Goal: Task Accomplishment & Management: Manage account settings

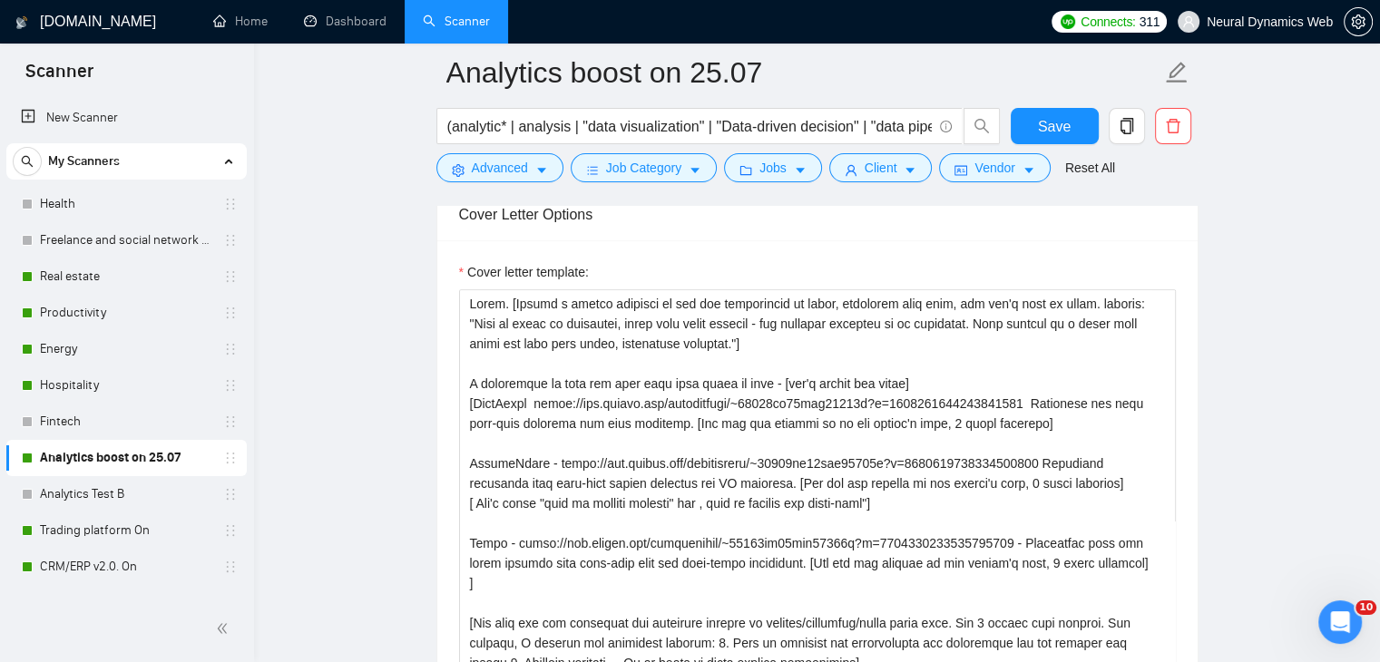
scroll to position [181, 0]
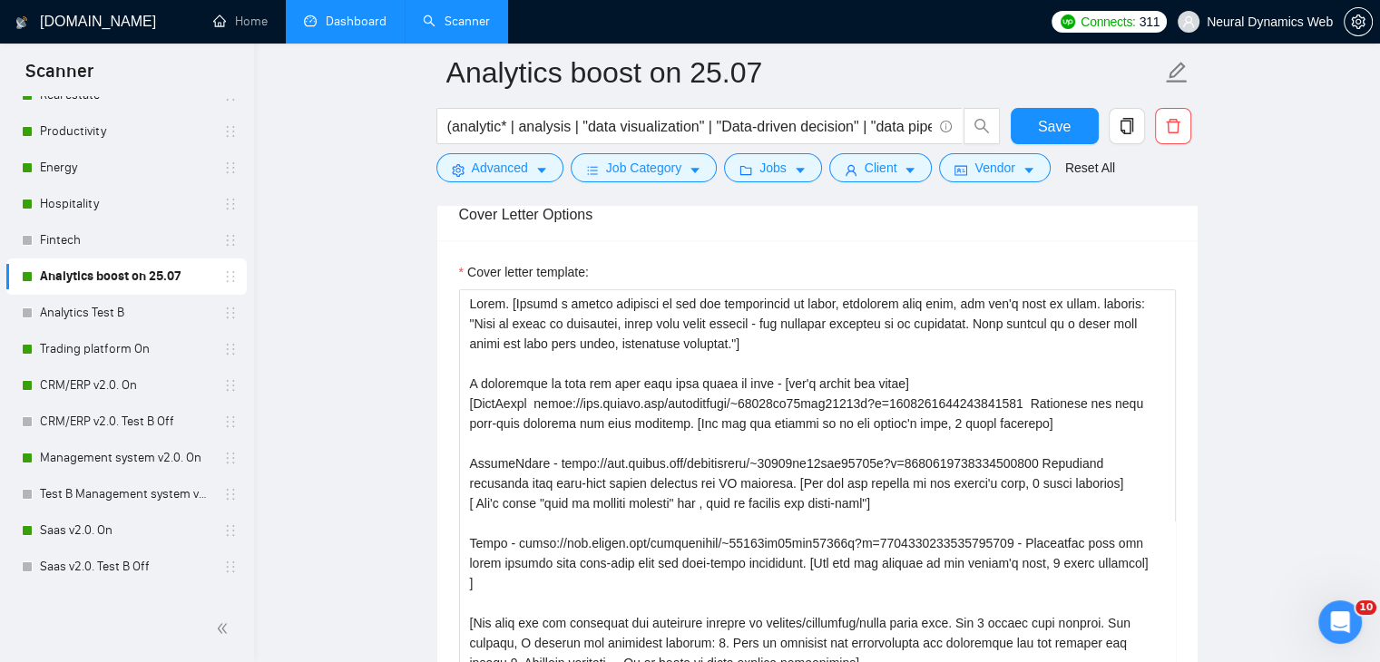
click at [356, 14] on link "Dashboard" at bounding box center [345, 21] width 83 height 15
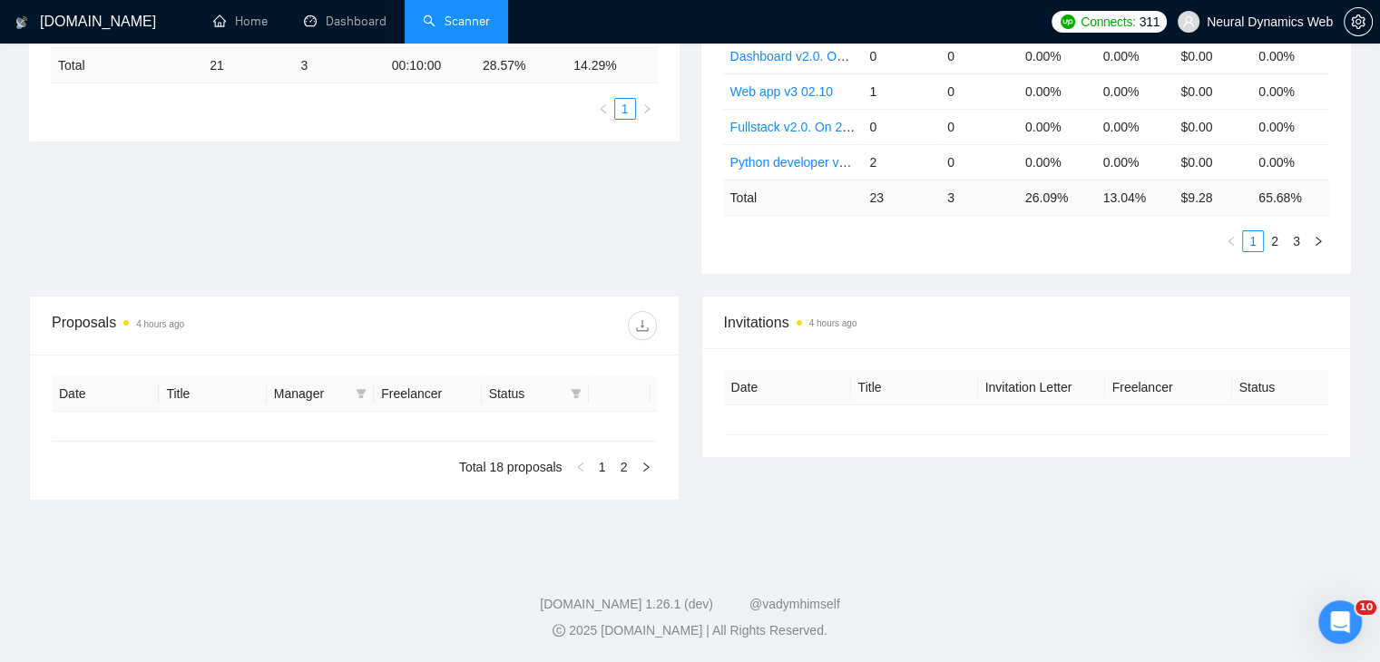
scroll to position [398, 0]
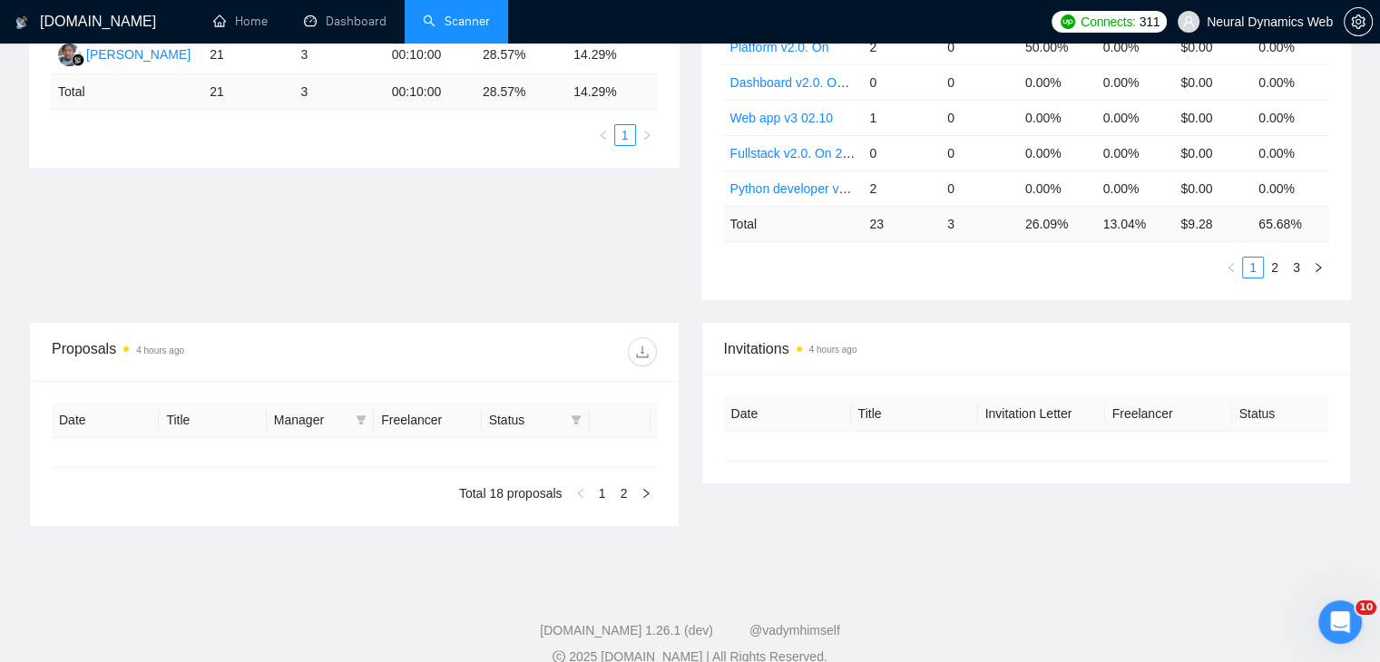
type input "[DATE]"
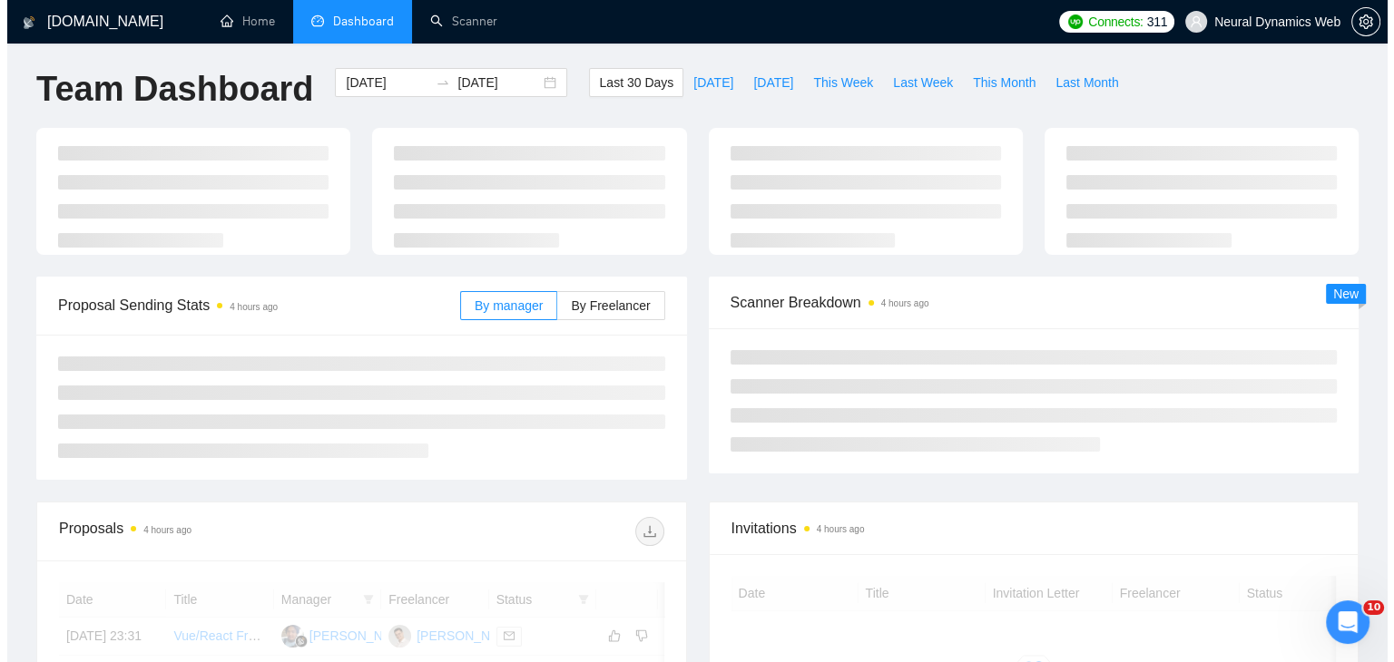
scroll to position [0, 0]
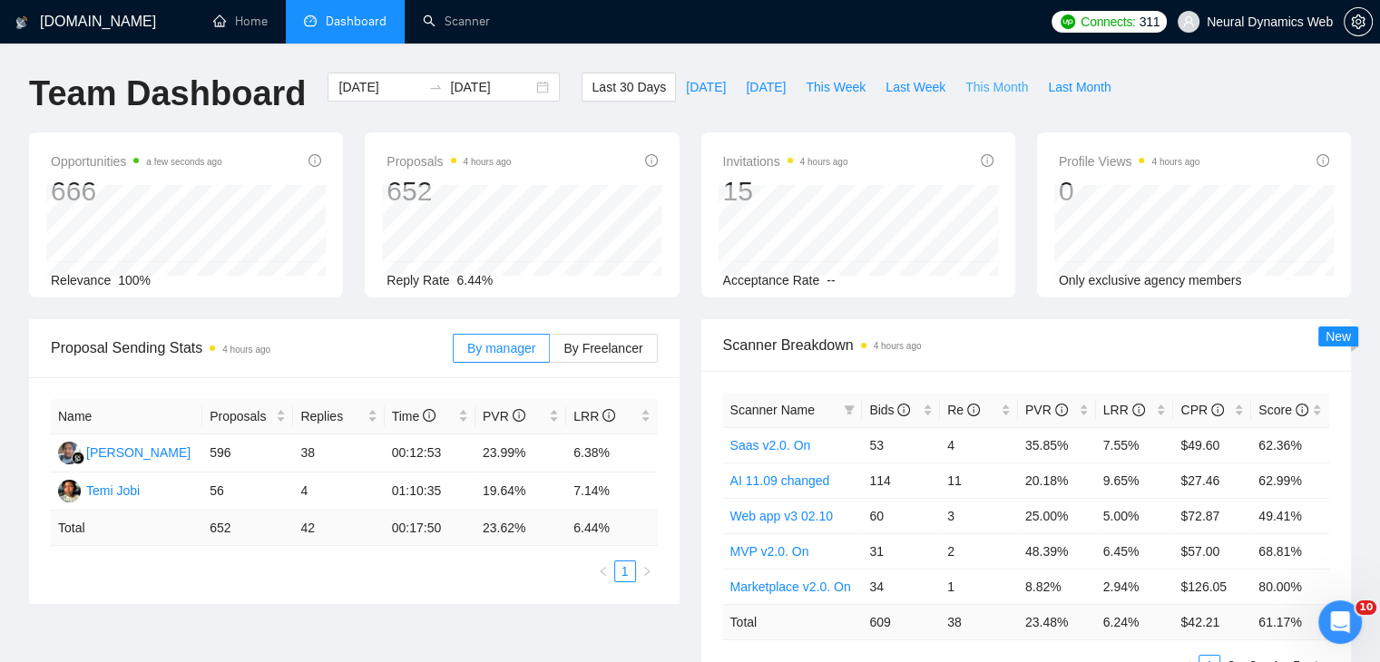
click at [959, 99] on button "This Month" at bounding box center [996, 87] width 83 height 29
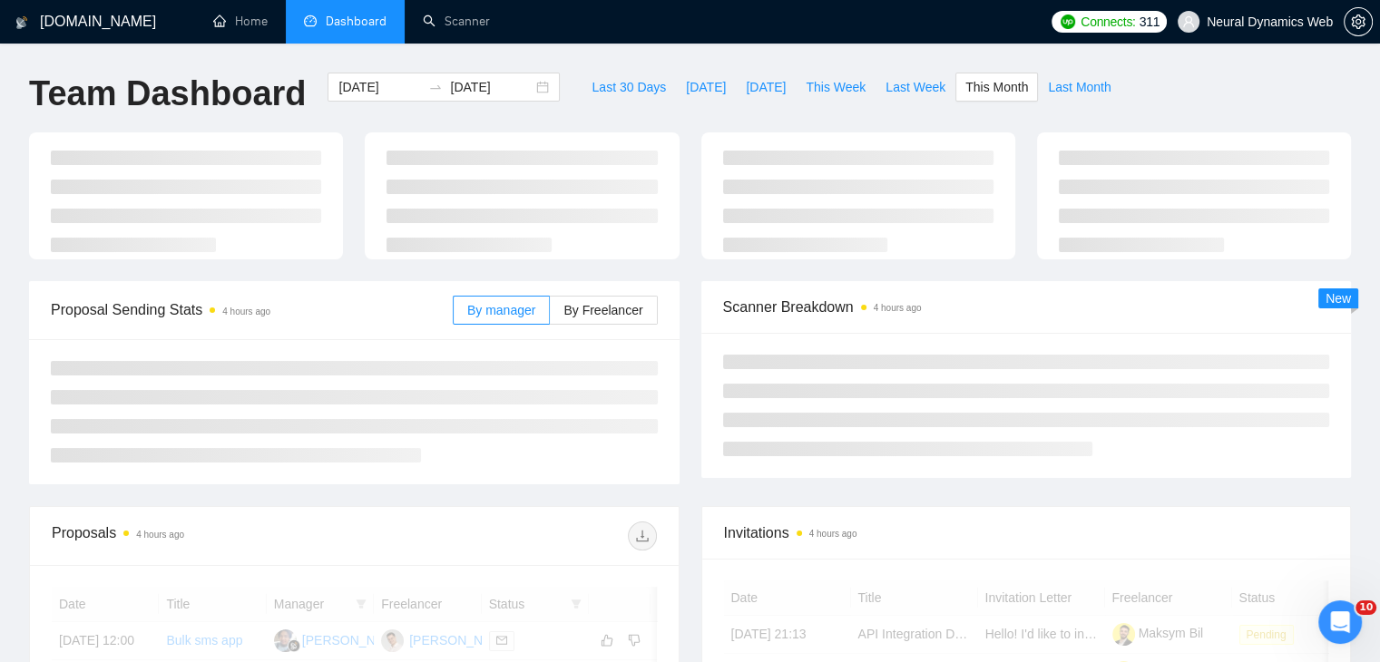
type input "[DATE]"
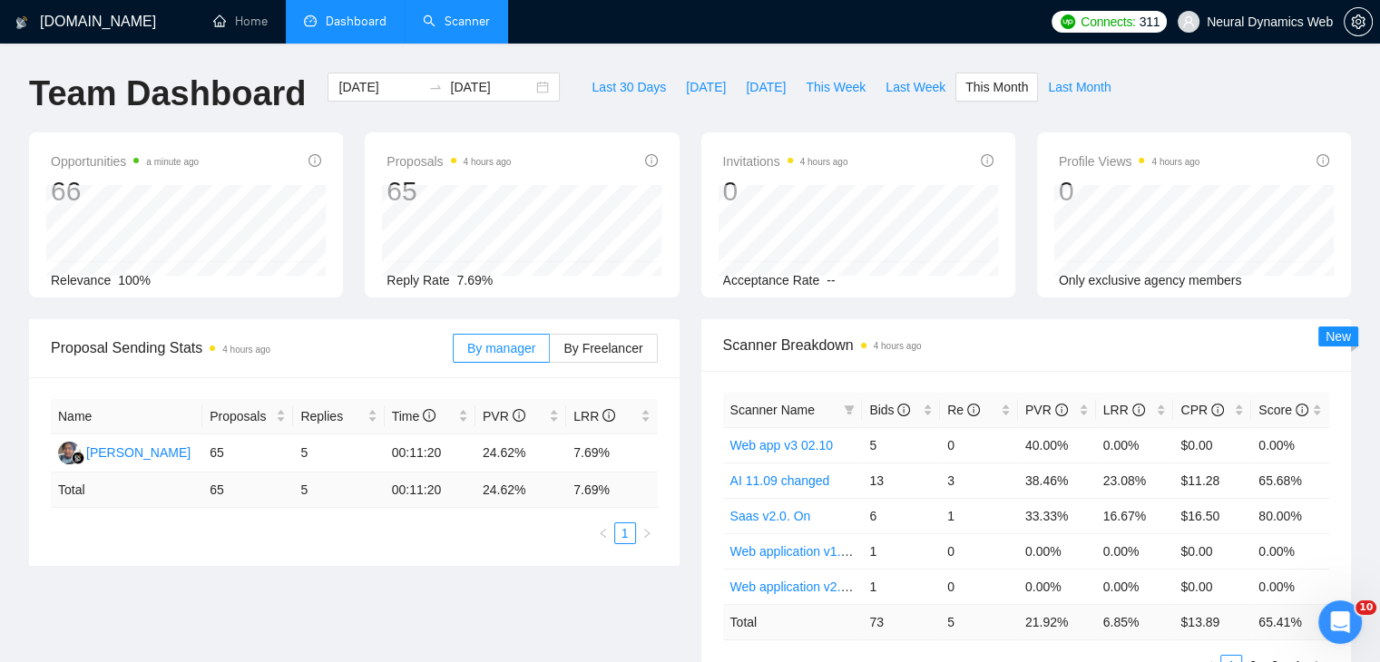
click at [462, 28] on link "Scanner" at bounding box center [456, 21] width 67 height 15
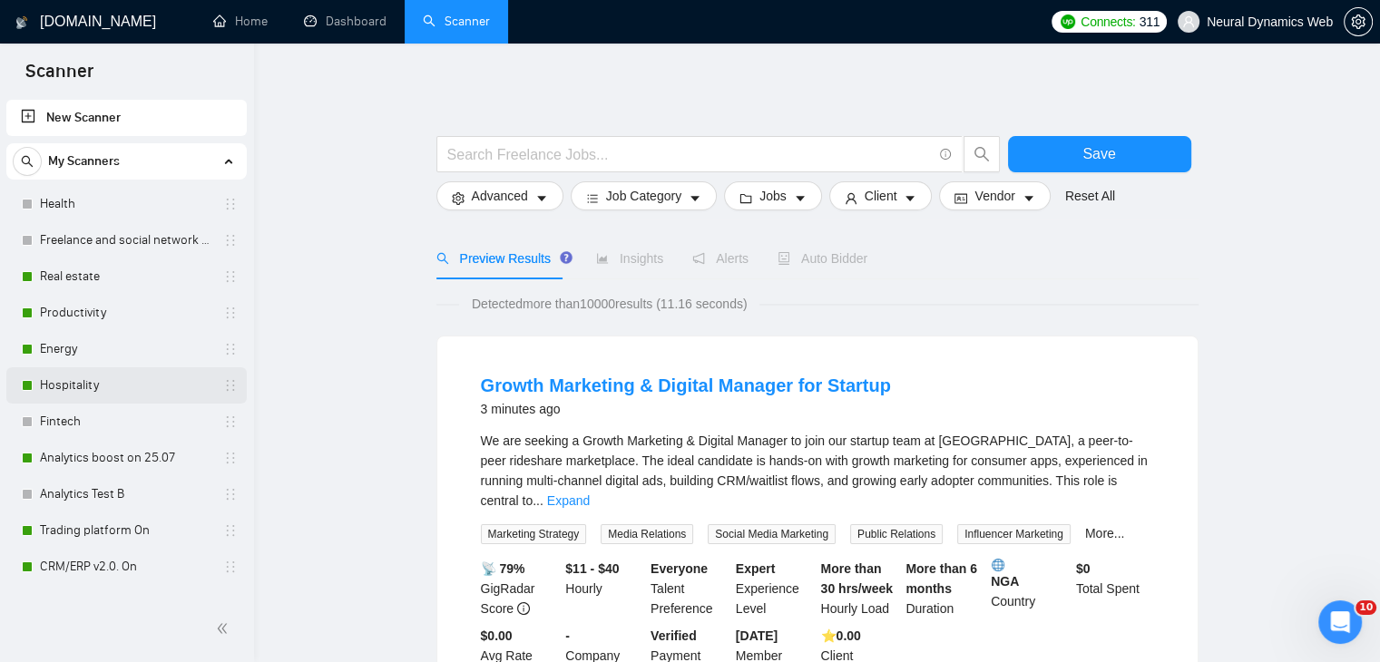
click at [95, 386] on link "Hospitality" at bounding box center [126, 385] width 172 height 36
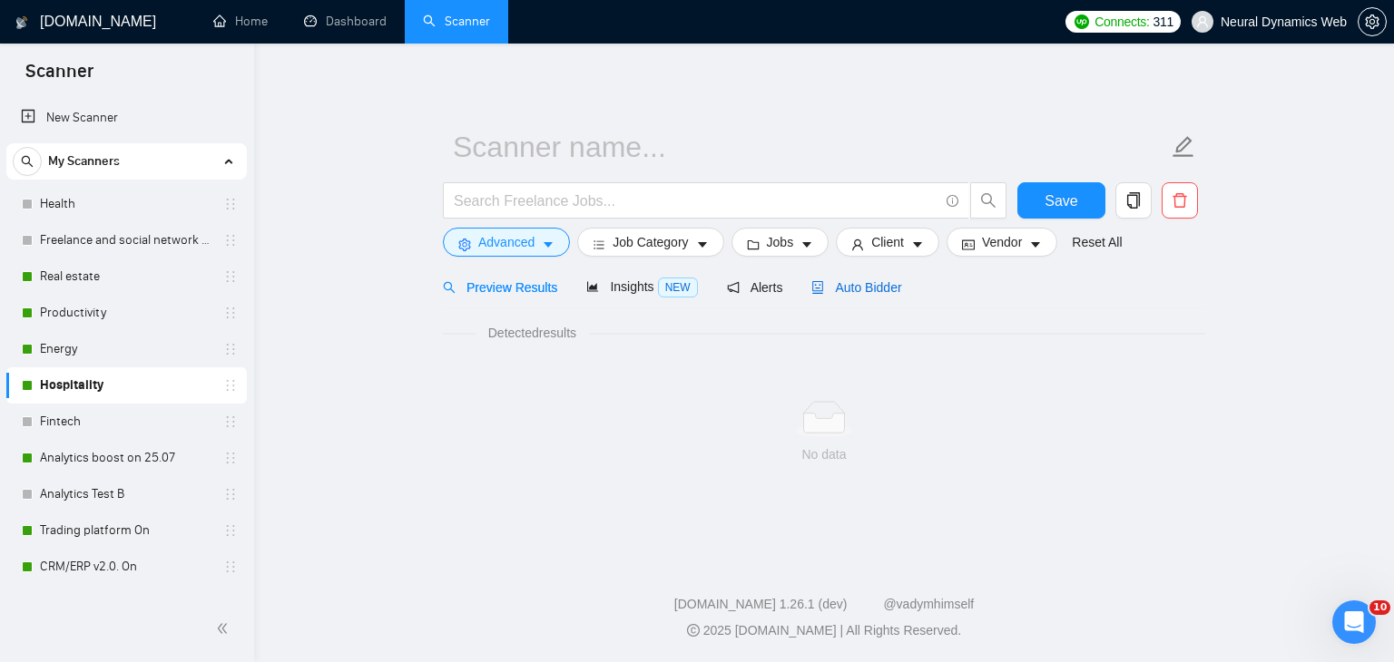
click at [824, 287] on span "Auto Bidder" at bounding box center [856, 287] width 90 height 15
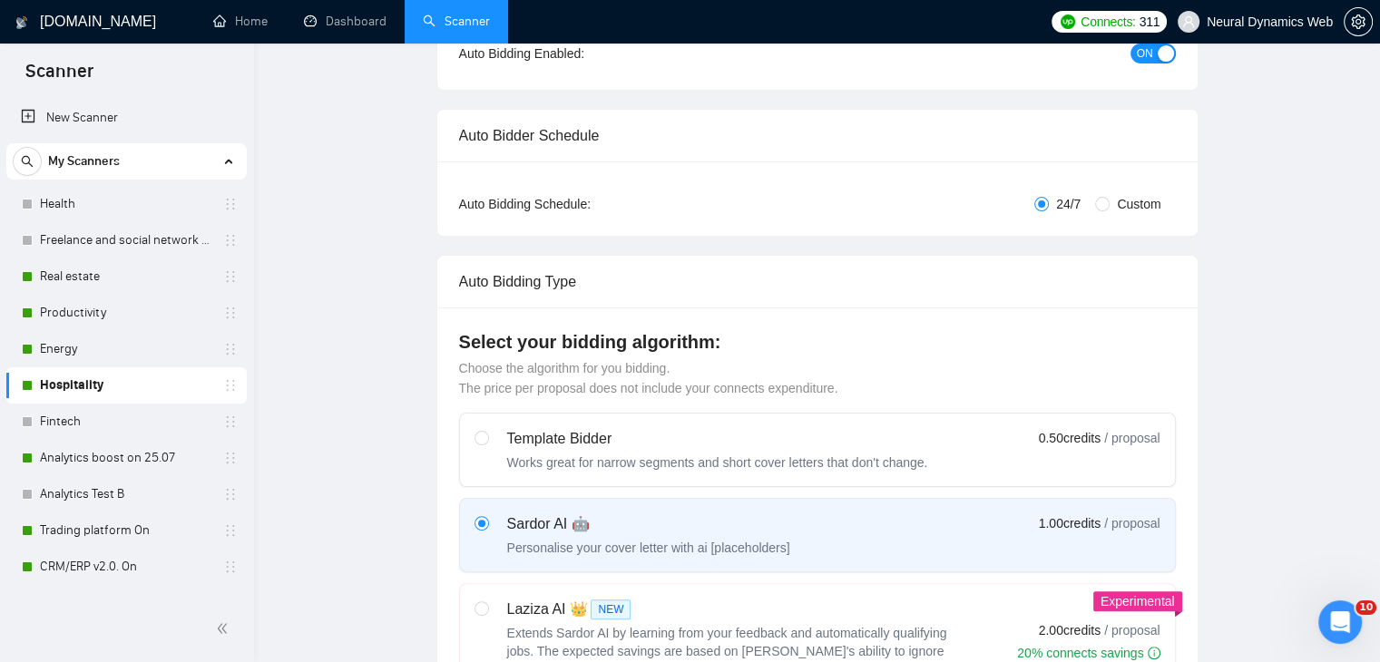
checkbox input "true"
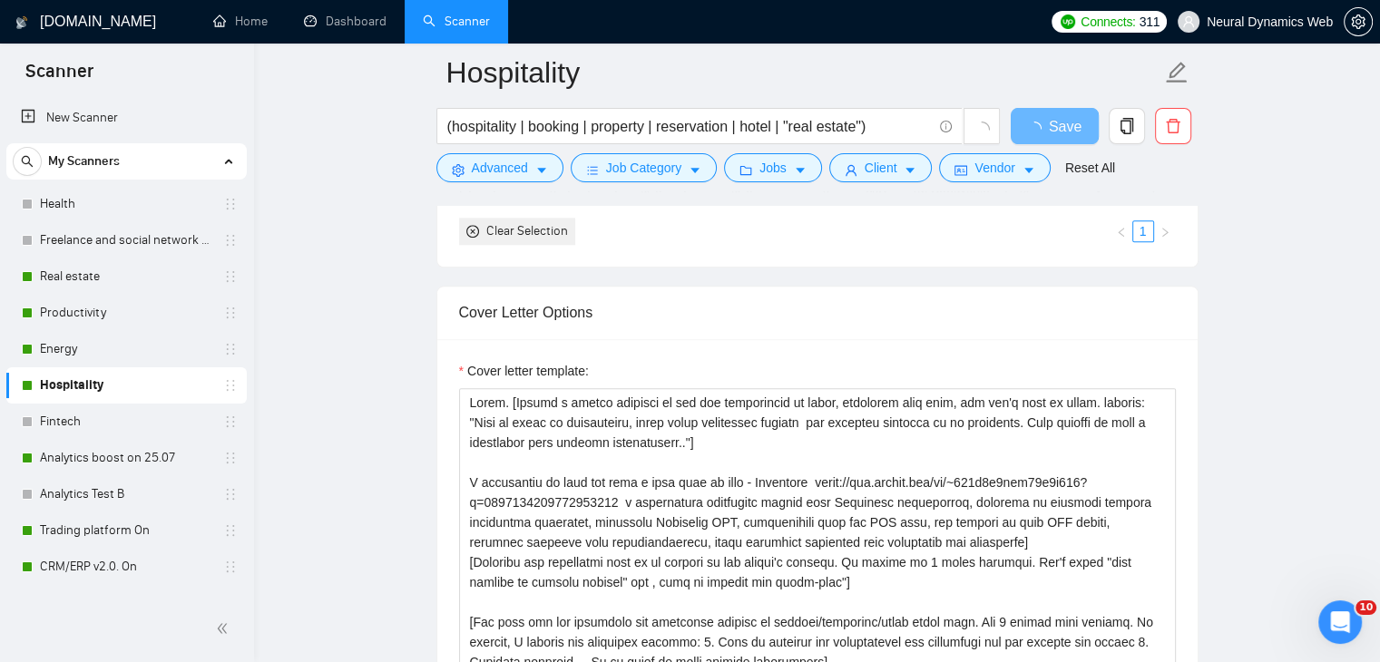
scroll to position [1905, 0]
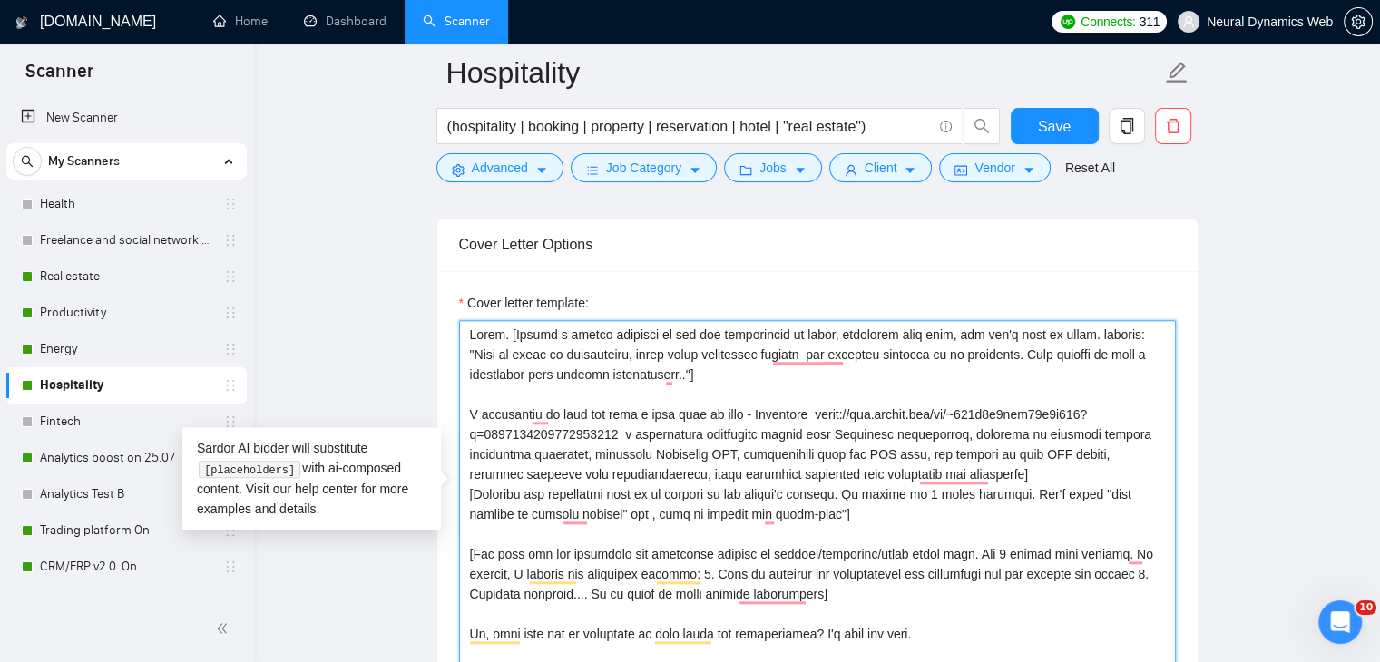
drag, startPoint x: 821, startPoint y: 381, endPoint x: 614, endPoint y: 429, distance: 212.4
click at [614, 429] on textarea "Cover letter template:" at bounding box center [817, 524] width 717 height 408
paste textarea "reelancers/~01233fa30bcc59530b?p=1974122291580563456"
click at [756, 408] on textarea "Cover letter template:" at bounding box center [817, 524] width 717 height 408
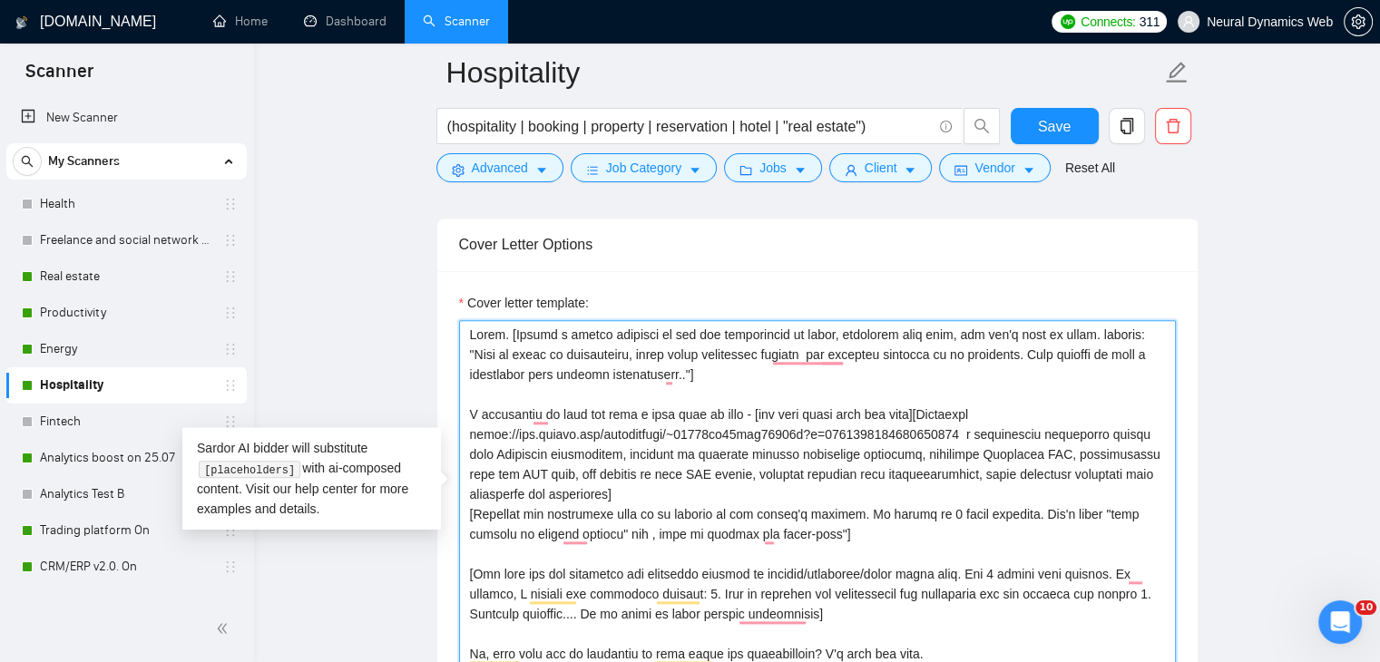
click at [971, 431] on textarea "Cover letter template:" at bounding box center [817, 524] width 717 height 408
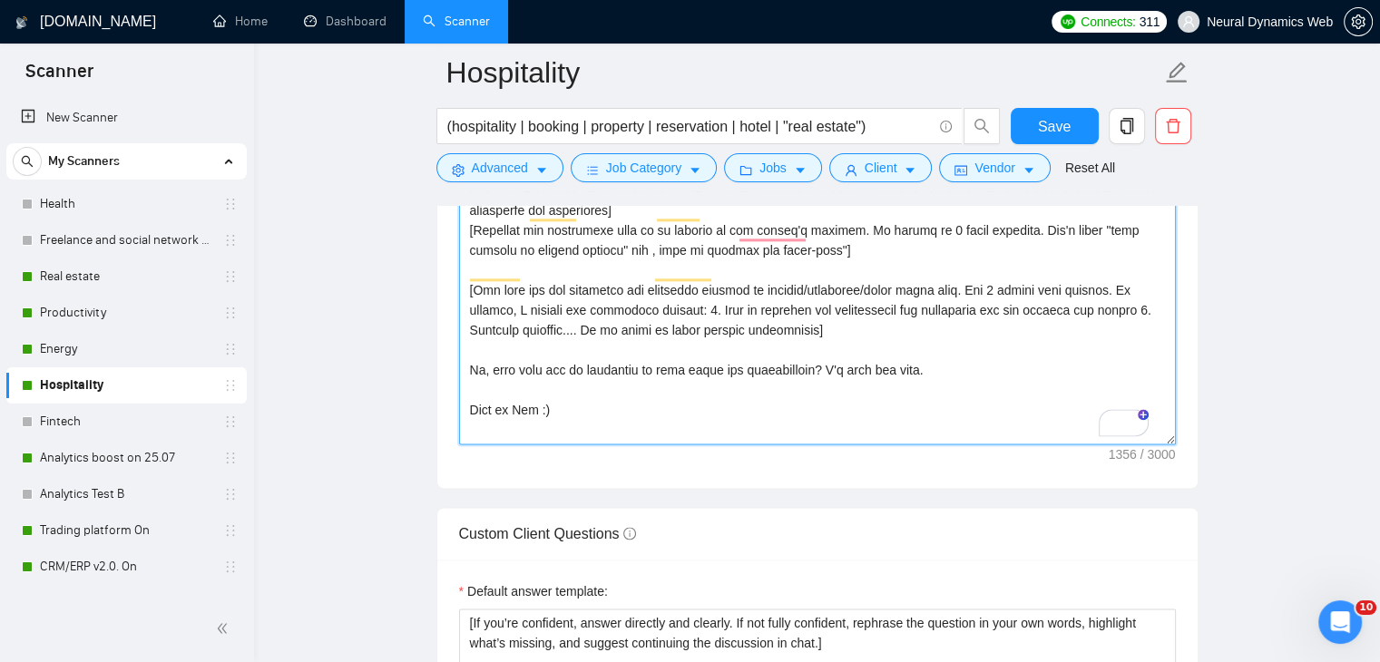
scroll to position [2450, 0]
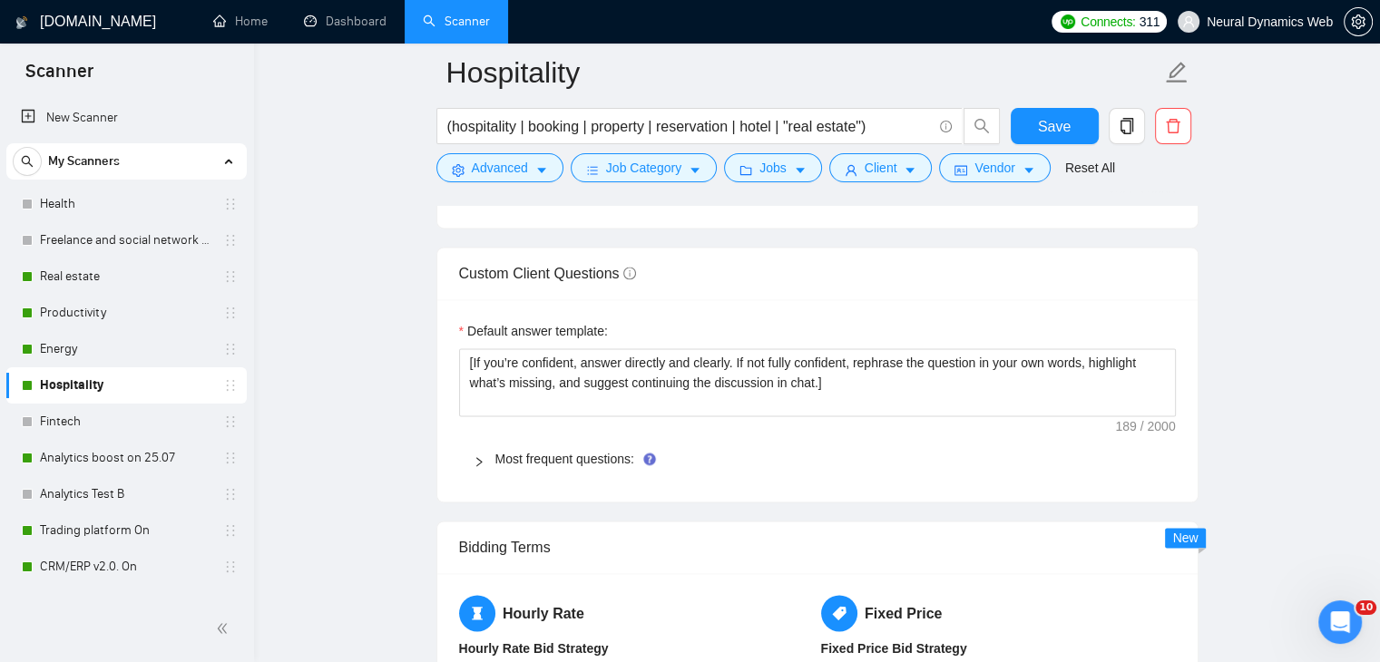
type textarea "Hello. [Create a phrase tailored to the job description or title, something lik…"
click at [533, 476] on div "Most frequent questions:" at bounding box center [817, 459] width 717 height 42
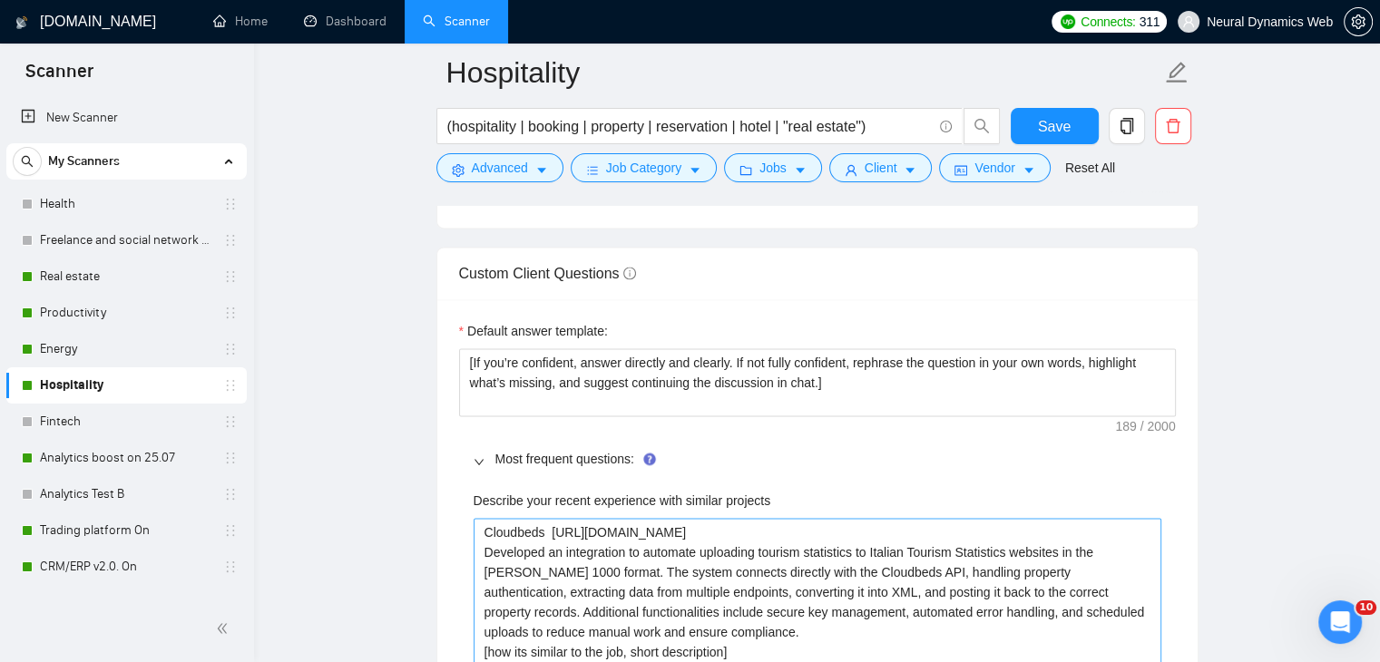
scroll to position [2540, 0]
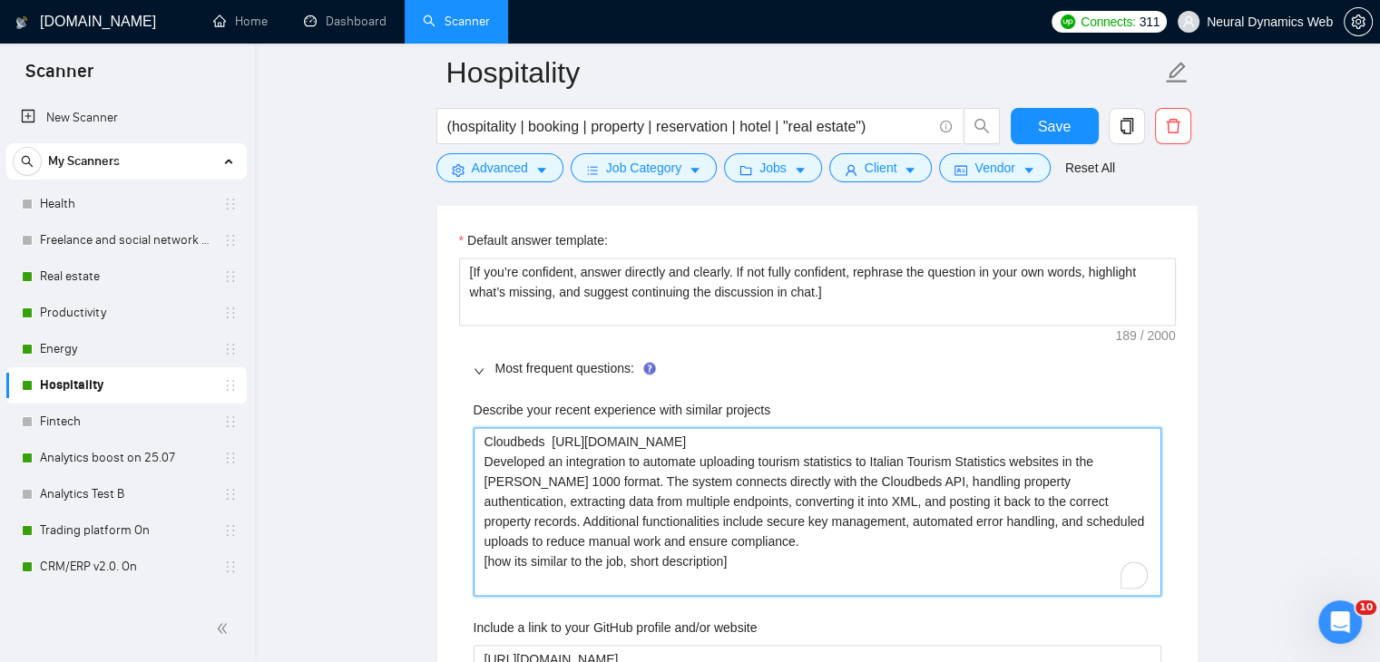
drag, startPoint x: 552, startPoint y: 436, endPoint x: 1009, endPoint y: 433, distance: 457.3
click at [1009, 433] on projects "Cloudbeds [URL][DOMAIN_NAME] Developed an integration to automate uploading tou…" at bounding box center [818, 511] width 688 height 169
paste projects "reelancers/~01233fa30bcc59530b?p=1974122291580563456"
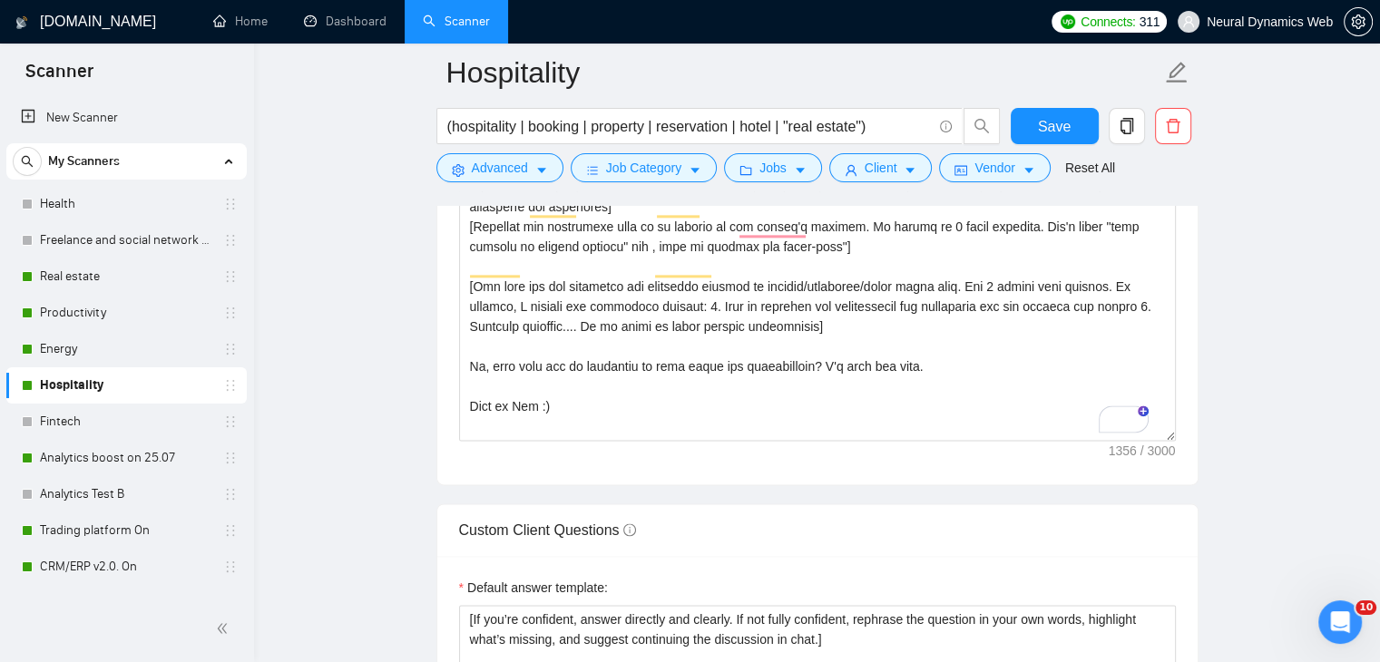
scroll to position [2087, 0]
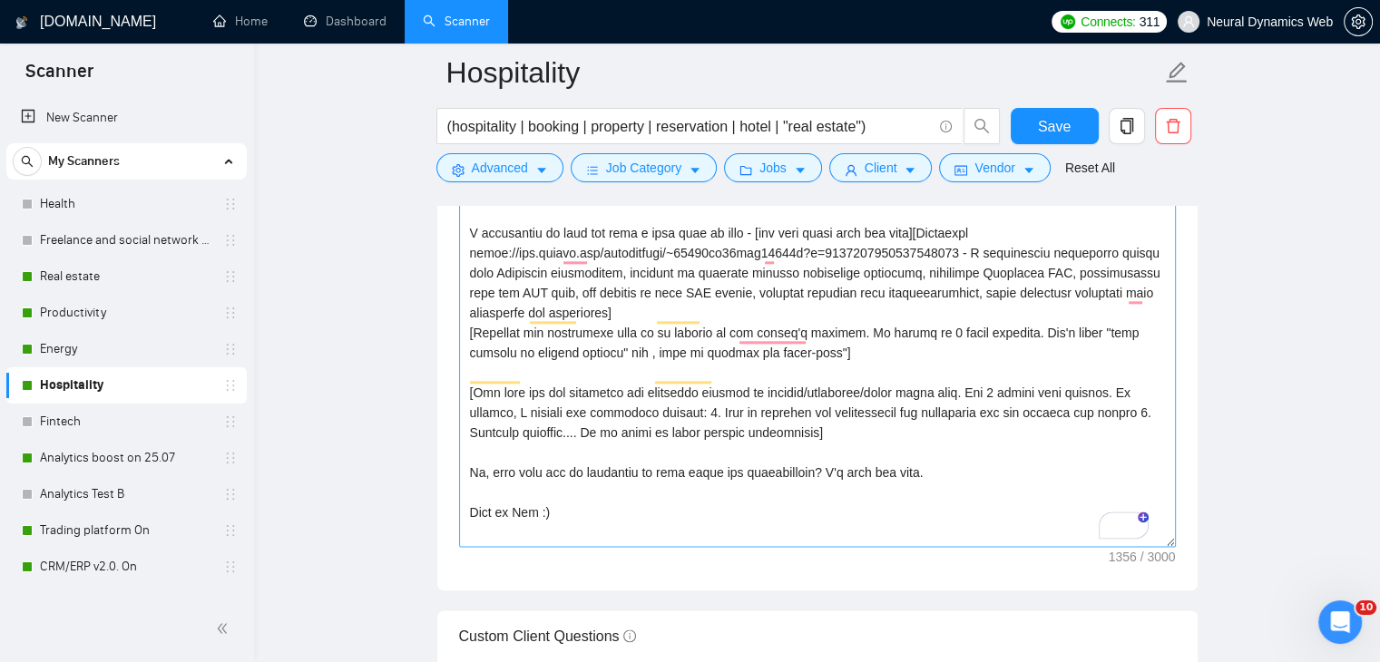
type projects "Cloudbeds [URL][DOMAIN_NAME] Developed an integration to automate uploading tou…"
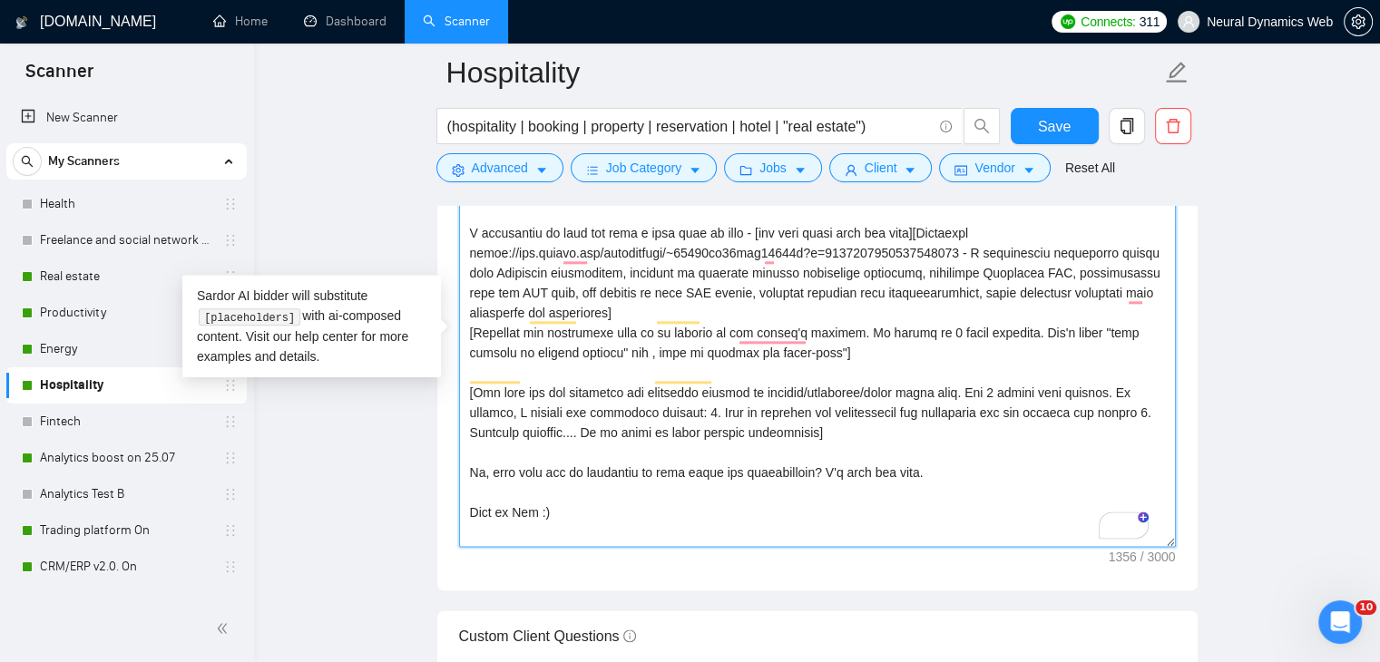
drag, startPoint x: 537, startPoint y: 405, endPoint x: 515, endPoint y: 407, distance: 21.9
click at [515, 407] on textarea "Cover letter template:" at bounding box center [817, 343] width 717 height 408
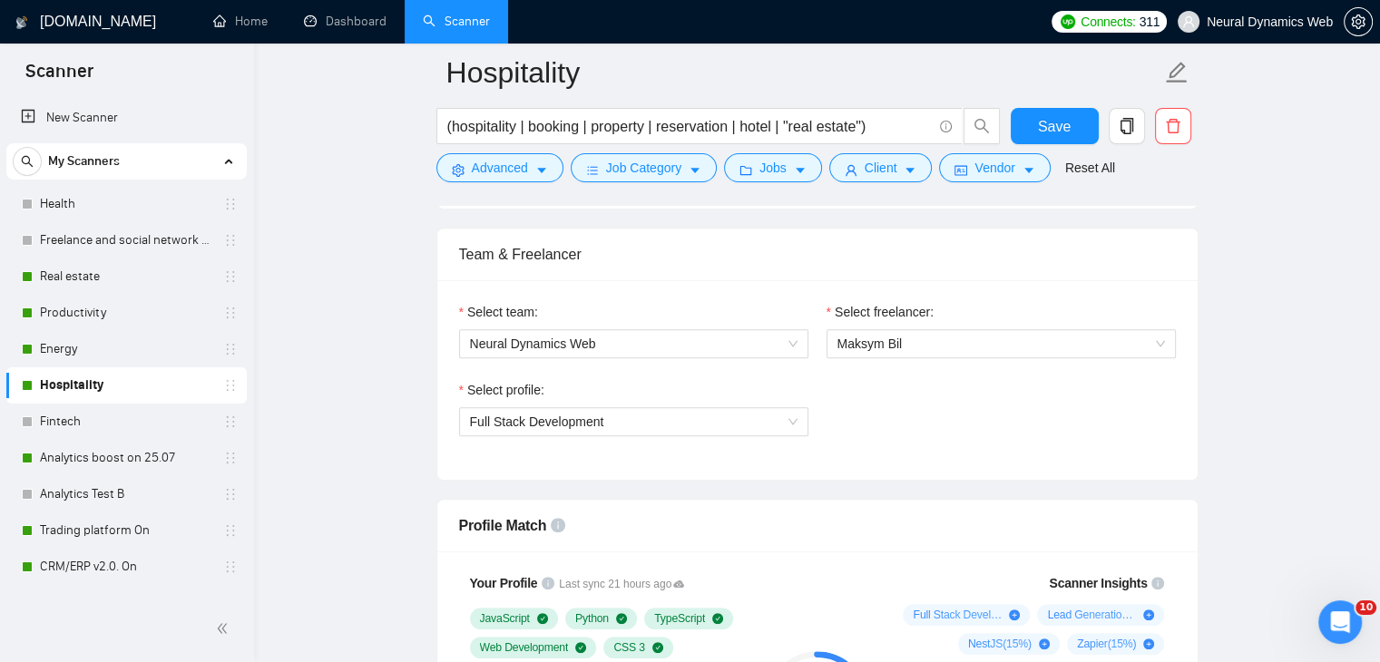
scroll to position [817, 0]
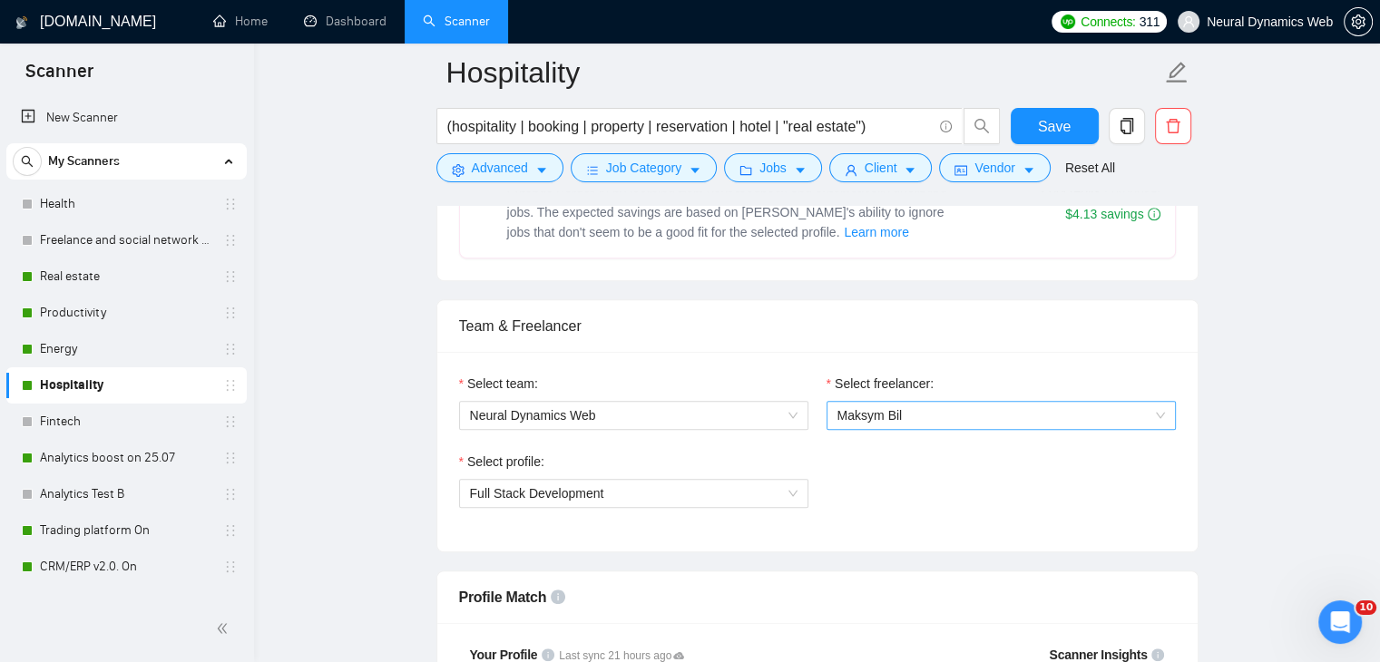
click at [866, 421] on span "Maksym Bil" at bounding box center [869, 415] width 65 height 15
type textarea "Hello. [Create a phrase tailored to the job description or title, something lik…"
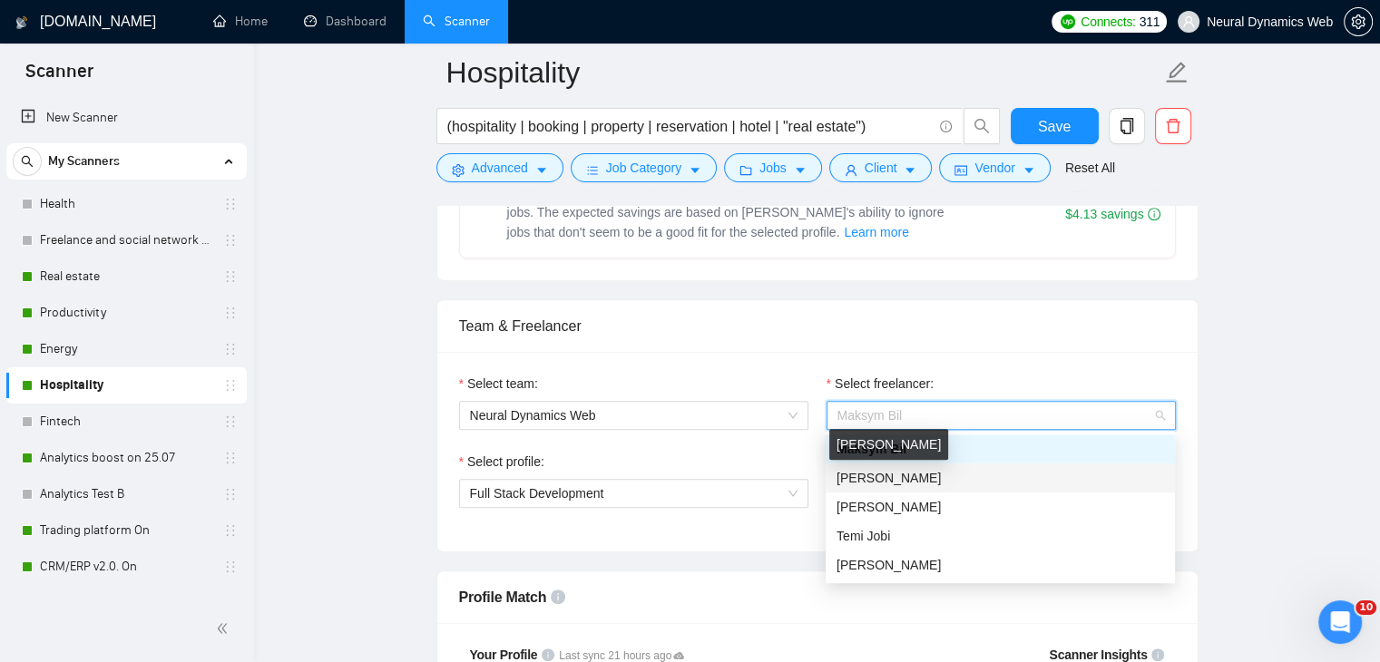
click at [891, 474] on span "[PERSON_NAME]" at bounding box center [888, 478] width 104 height 15
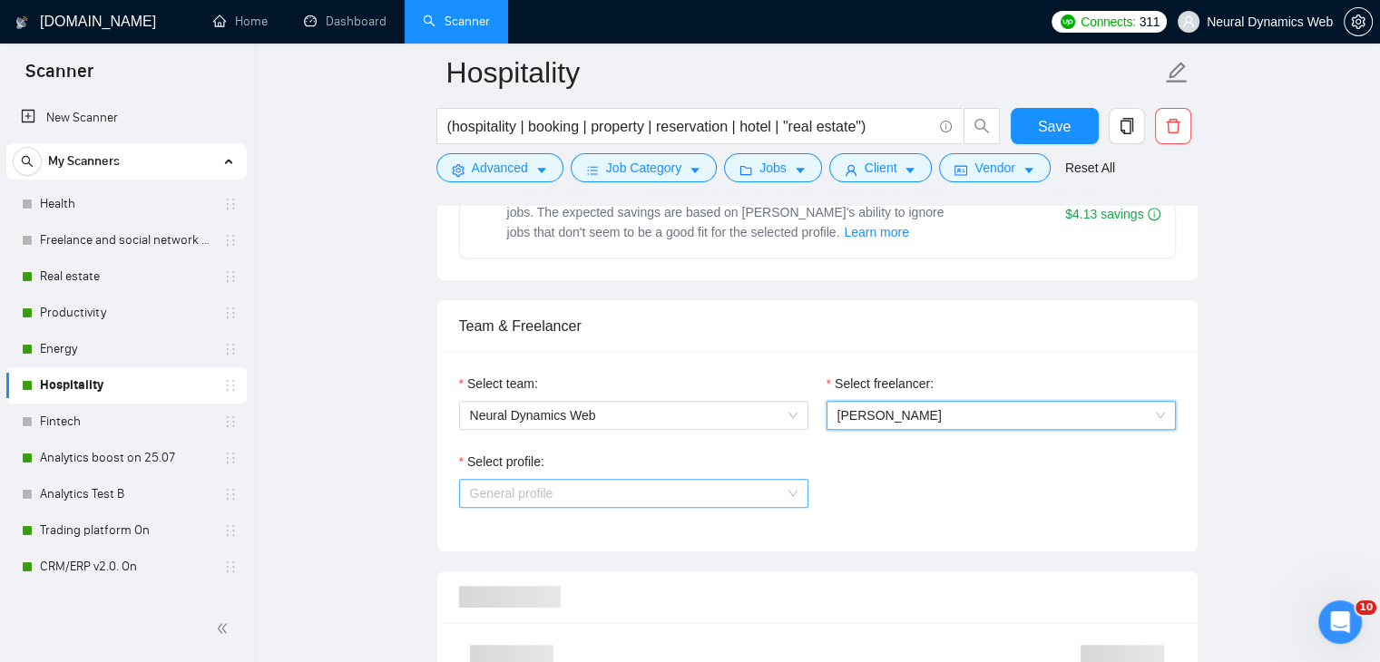
click at [652, 491] on span "General profile" at bounding box center [634, 493] width 328 height 27
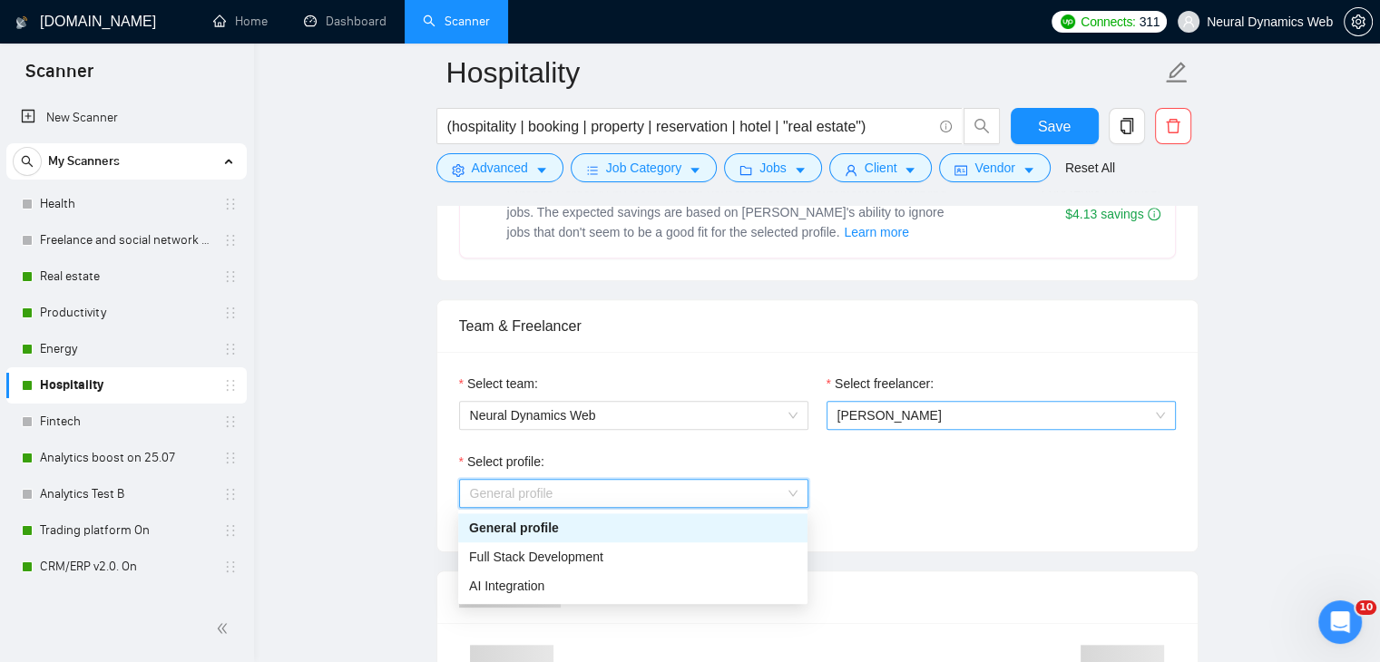
click at [572, 556] on span "Full Stack Development" at bounding box center [536, 557] width 134 height 15
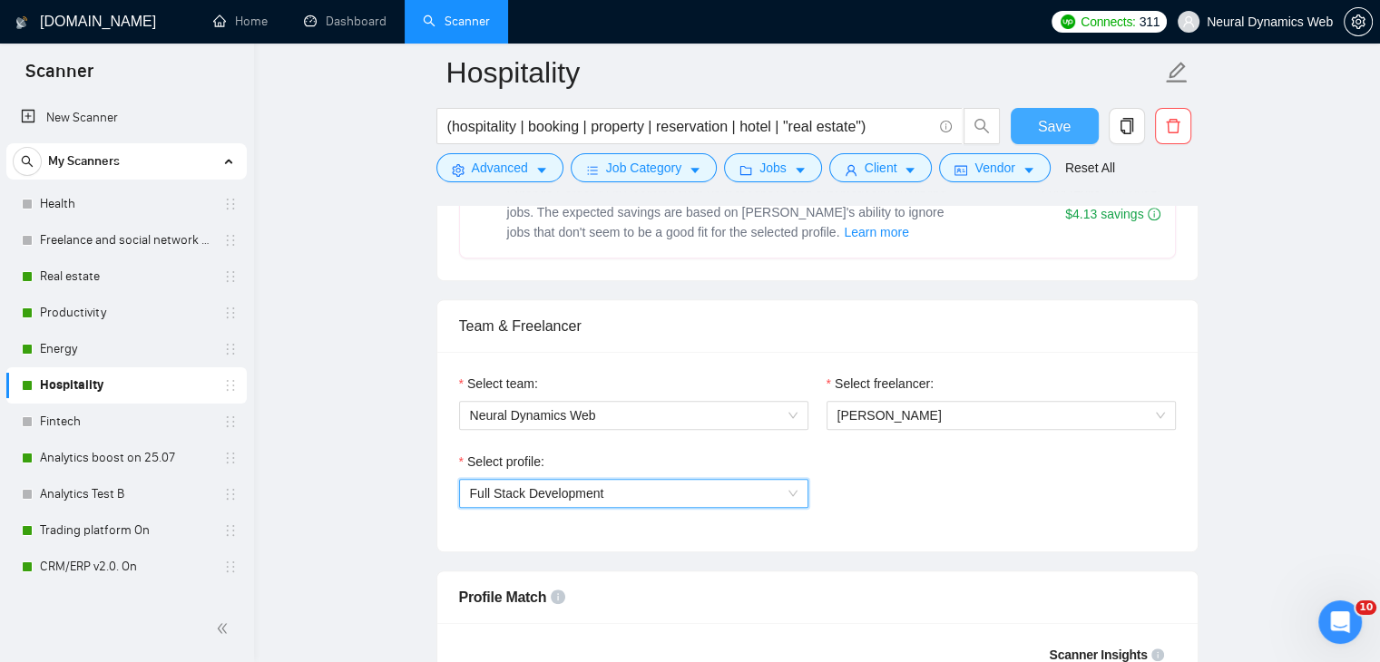
click at [1048, 131] on span "Save" at bounding box center [1054, 126] width 33 height 23
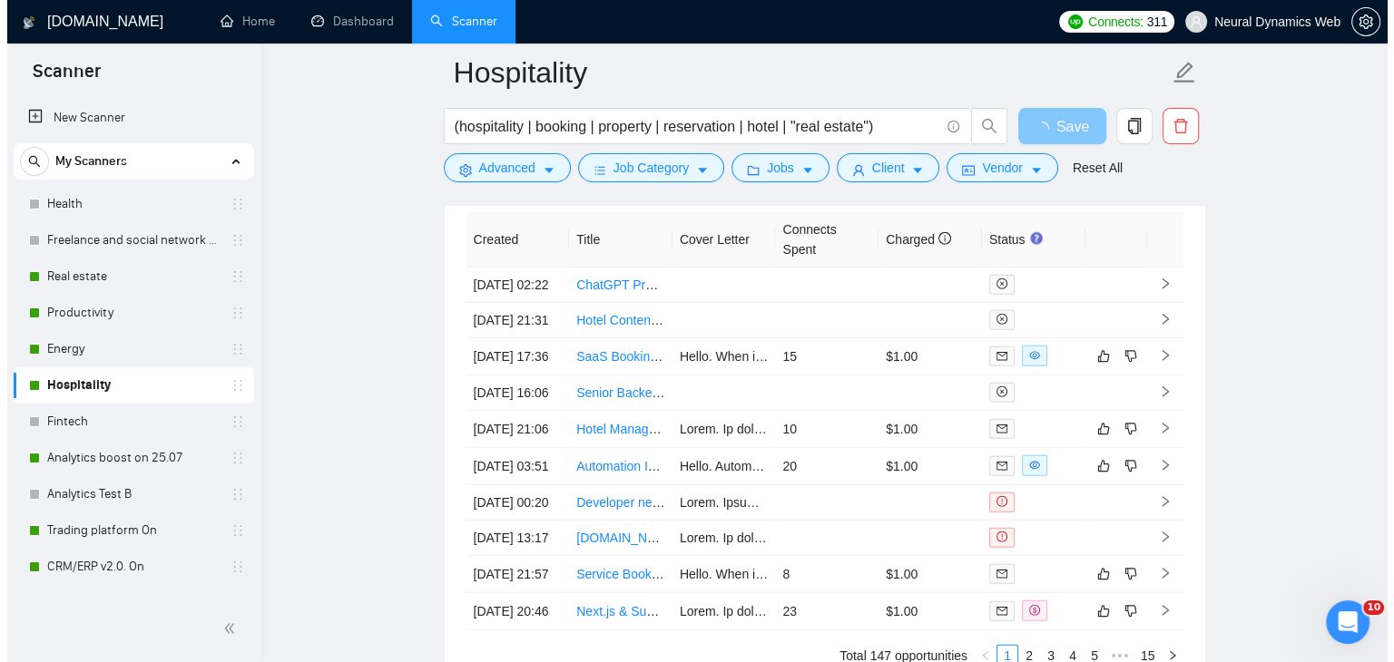
scroll to position [4848, 0]
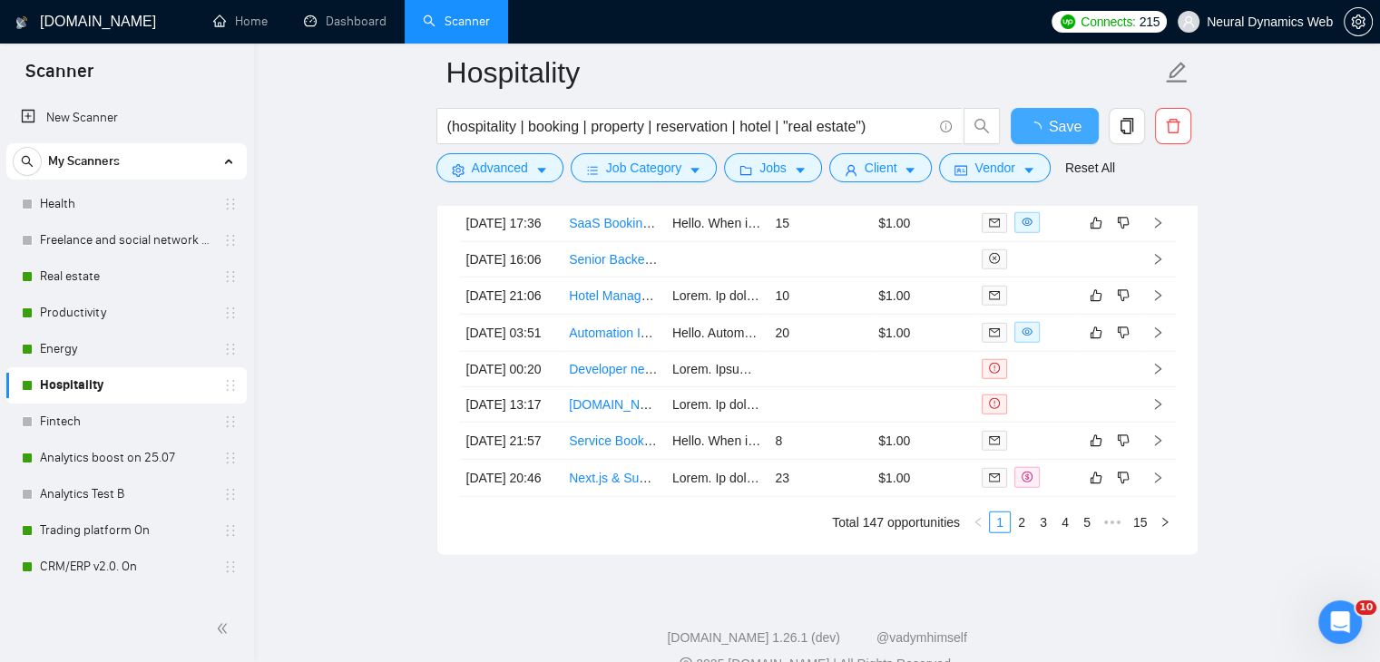
checkbox input "true"
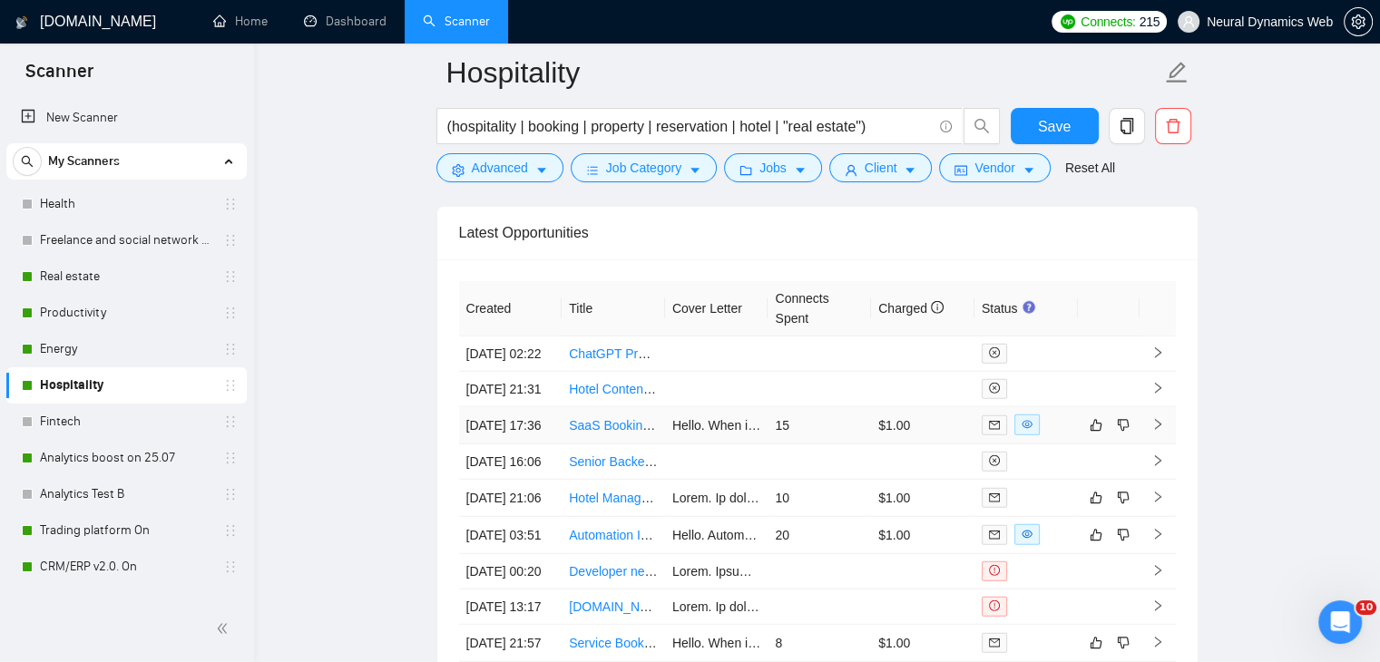
click at [697, 445] on td "Hello. When it comes to SaaS platforms, enhancing user experience is key to ens…" at bounding box center [716, 425] width 103 height 37
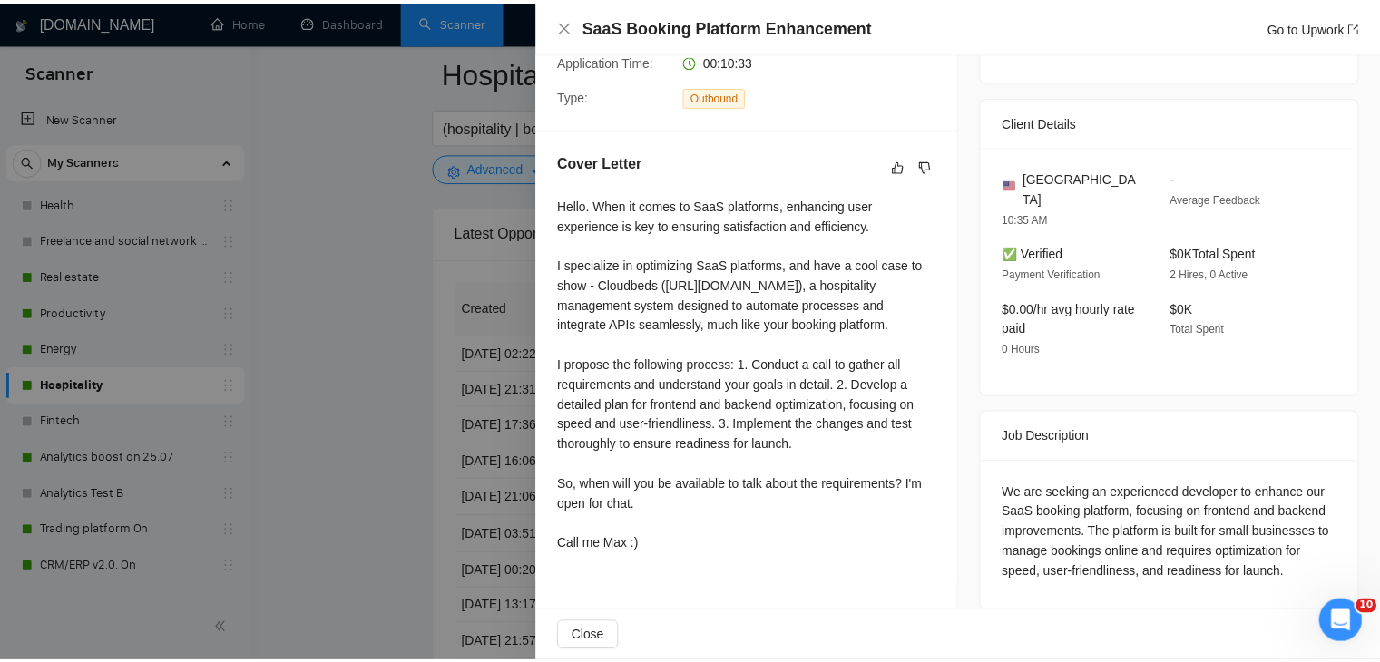
scroll to position [392, 0]
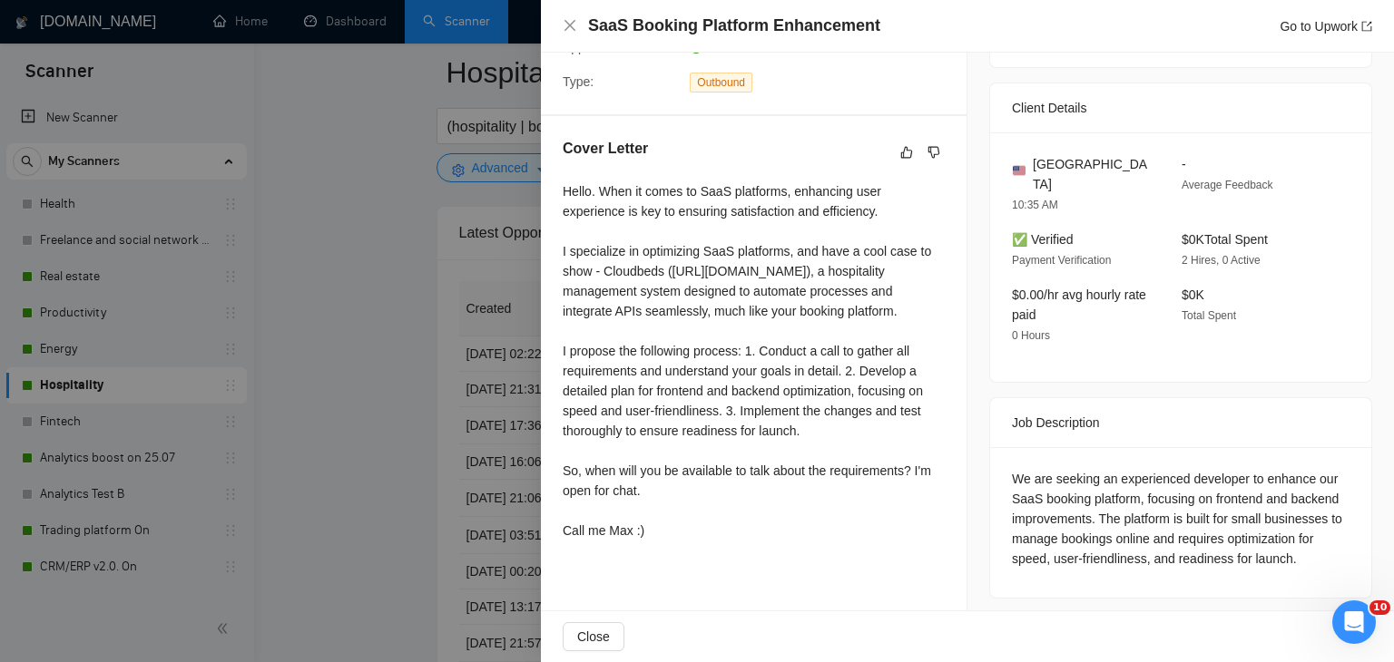
click at [380, 387] on div at bounding box center [697, 331] width 1394 height 662
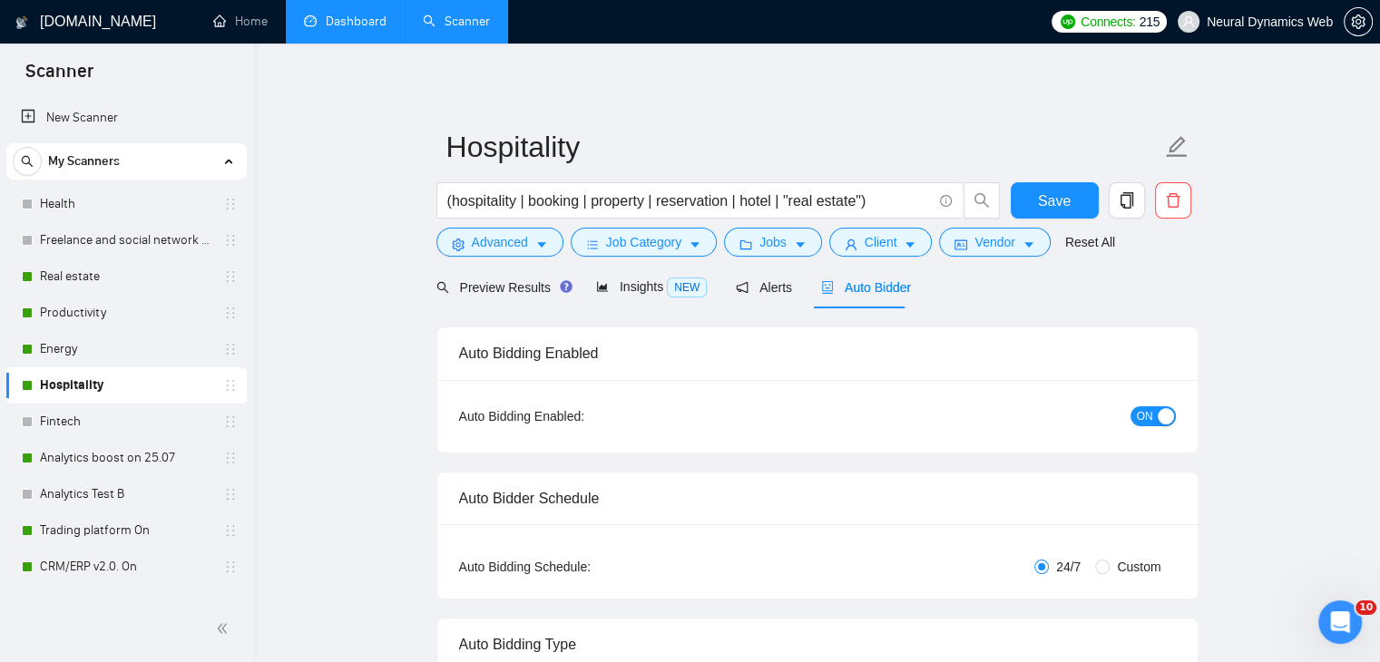
click at [358, 26] on link "Dashboard" at bounding box center [345, 21] width 83 height 15
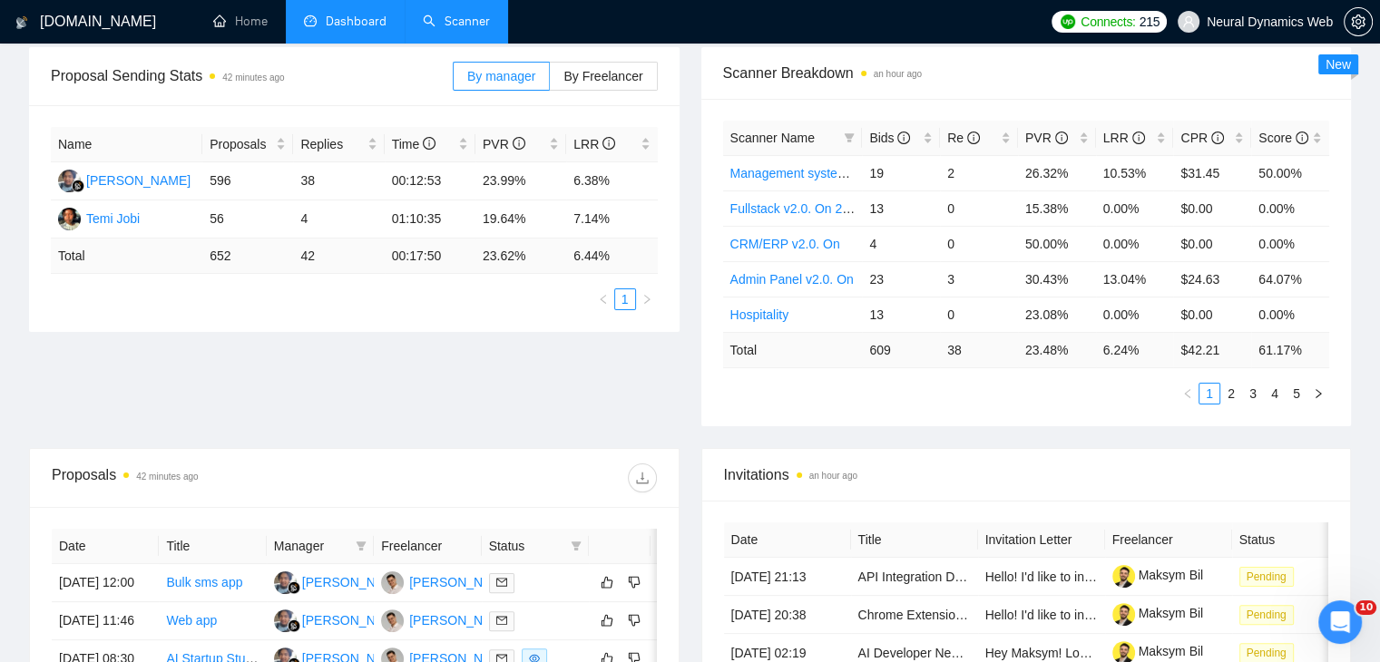
click at [584, 99] on div "By manager By Freelancer" at bounding box center [555, 76] width 205 height 58
click at [589, 88] on label "By Freelancer" at bounding box center [603, 76] width 107 height 29
click at [550, 81] on input "By Freelancer" at bounding box center [550, 81] width 0 height 0
